Goal: Transaction & Acquisition: Book appointment/travel/reservation

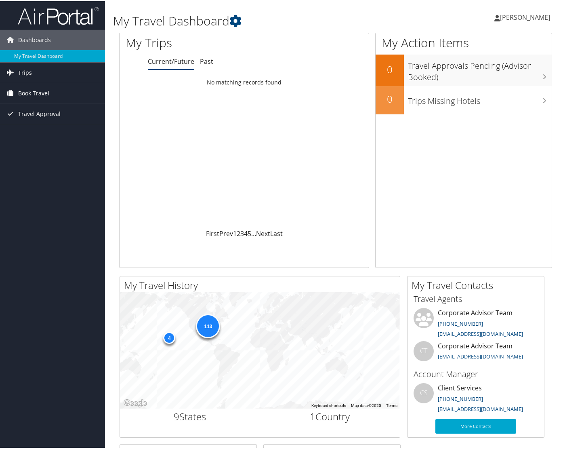
click at [42, 92] on span "Book Travel" at bounding box center [33, 92] width 31 height 20
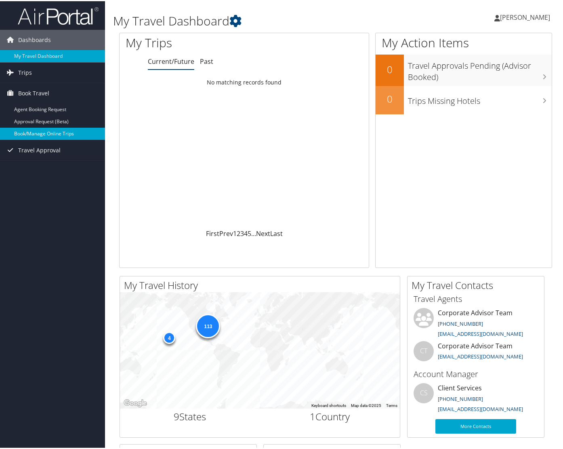
click at [38, 131] on link "Book/Manage Online Trips" at bounding box center [52, 132] width 105 height 12
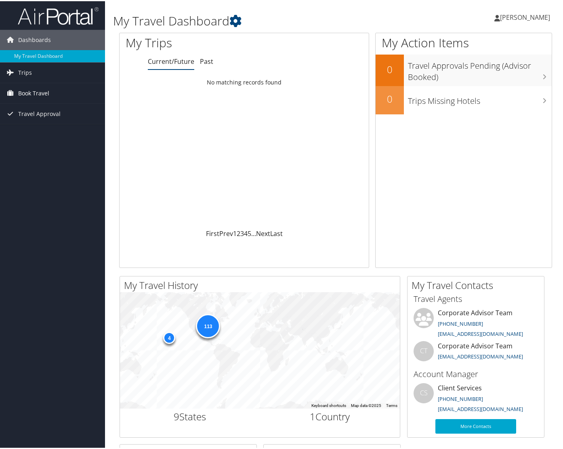
click at [35, 91] on span "Book Travel" at bounding box center [33, 92] width 31 height 20
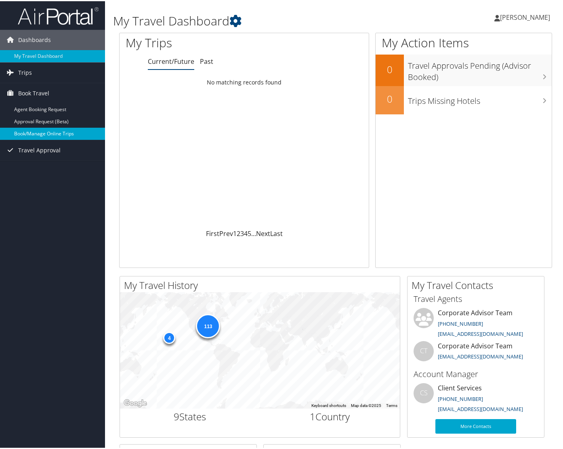
click at [39, 131] on link "Book/Manage Online Trips" at bounding box center [52, 132] width 105 height 12
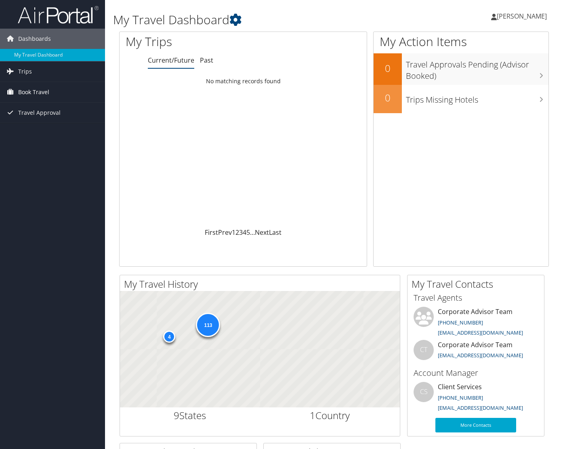
click at [46, 93] on span "Book Travel" at bounding box center [33, 92] width 31 height 20
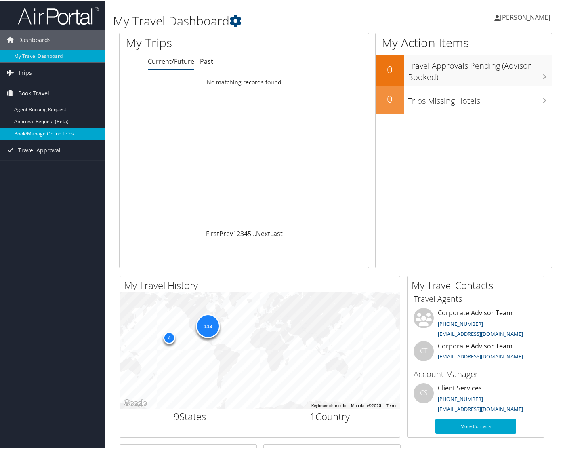
click at [36, 132] on link "Book/Manage Online Trips" at bounding box center [52, 132] width 105 height 12
